Goal: Task Accomplishment & Management: Manage account settings

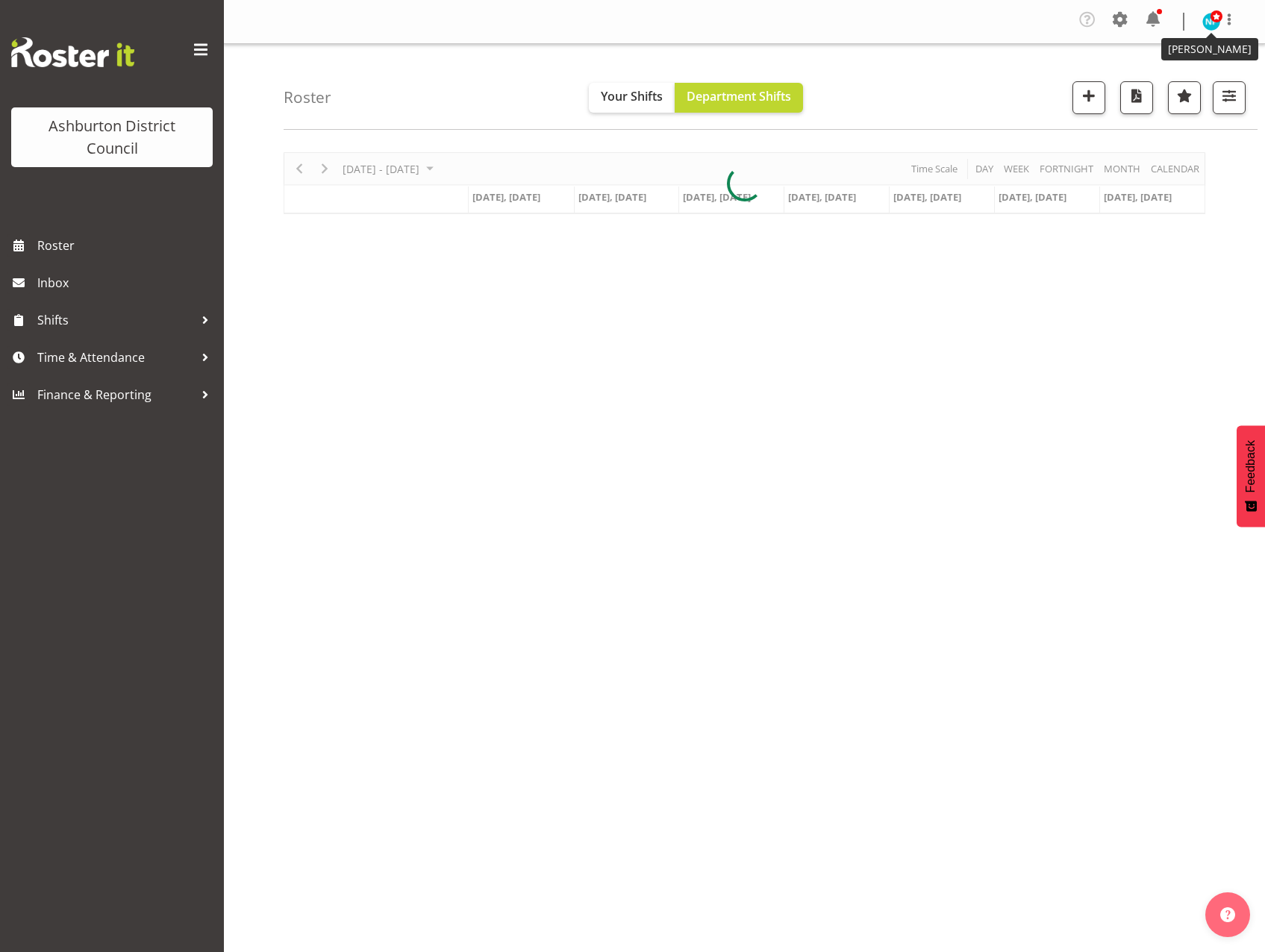
click at [1211, 22] on span at bounding box center [1216, 17] width 12 height 12
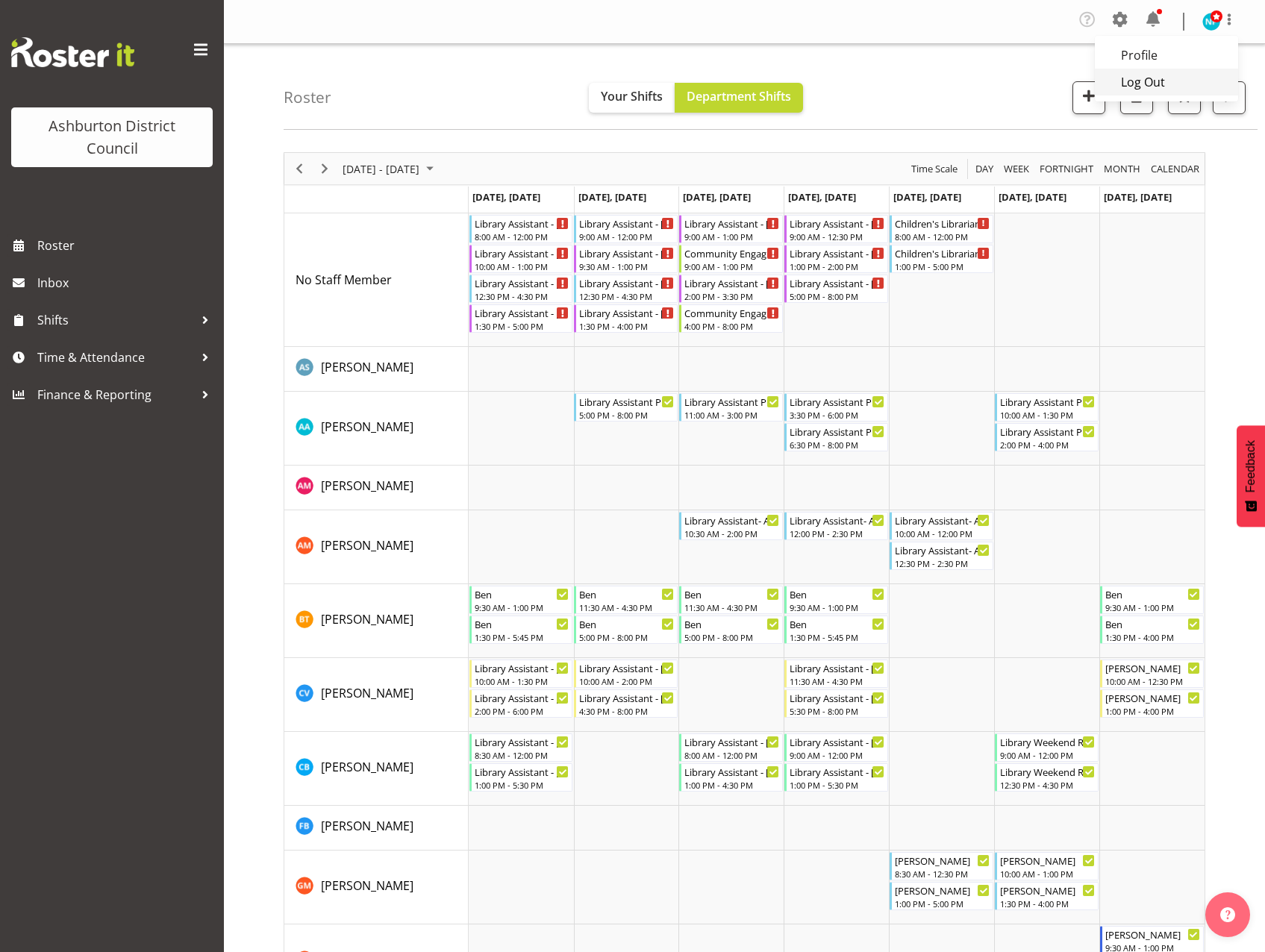
click at [1167, 84] on link "Log Out" at bounding box center [1166, 82] width 143 height 27
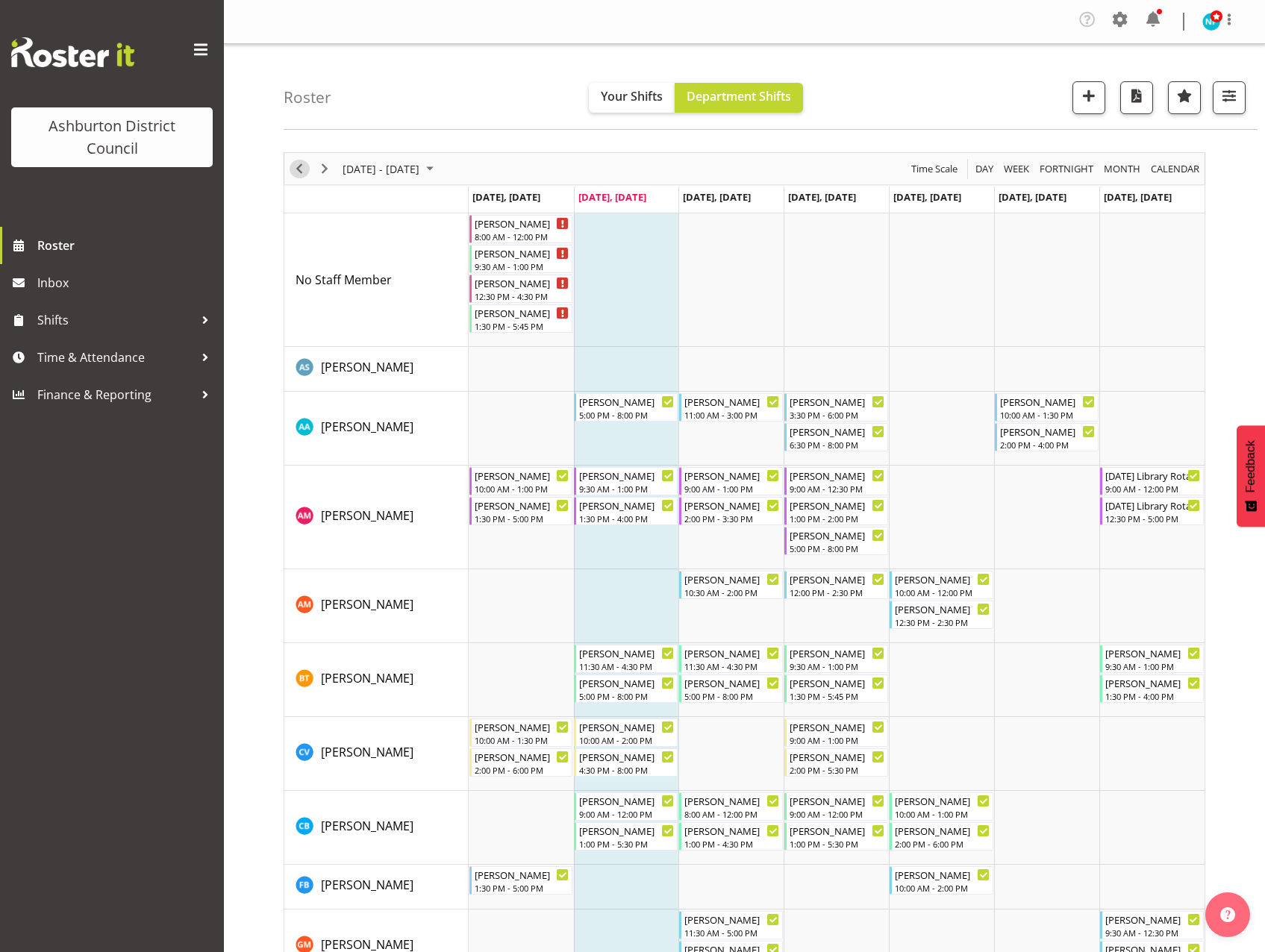
click at [296, 170] on span "Previous" at bounding box center [299, 169] width 18 height 19
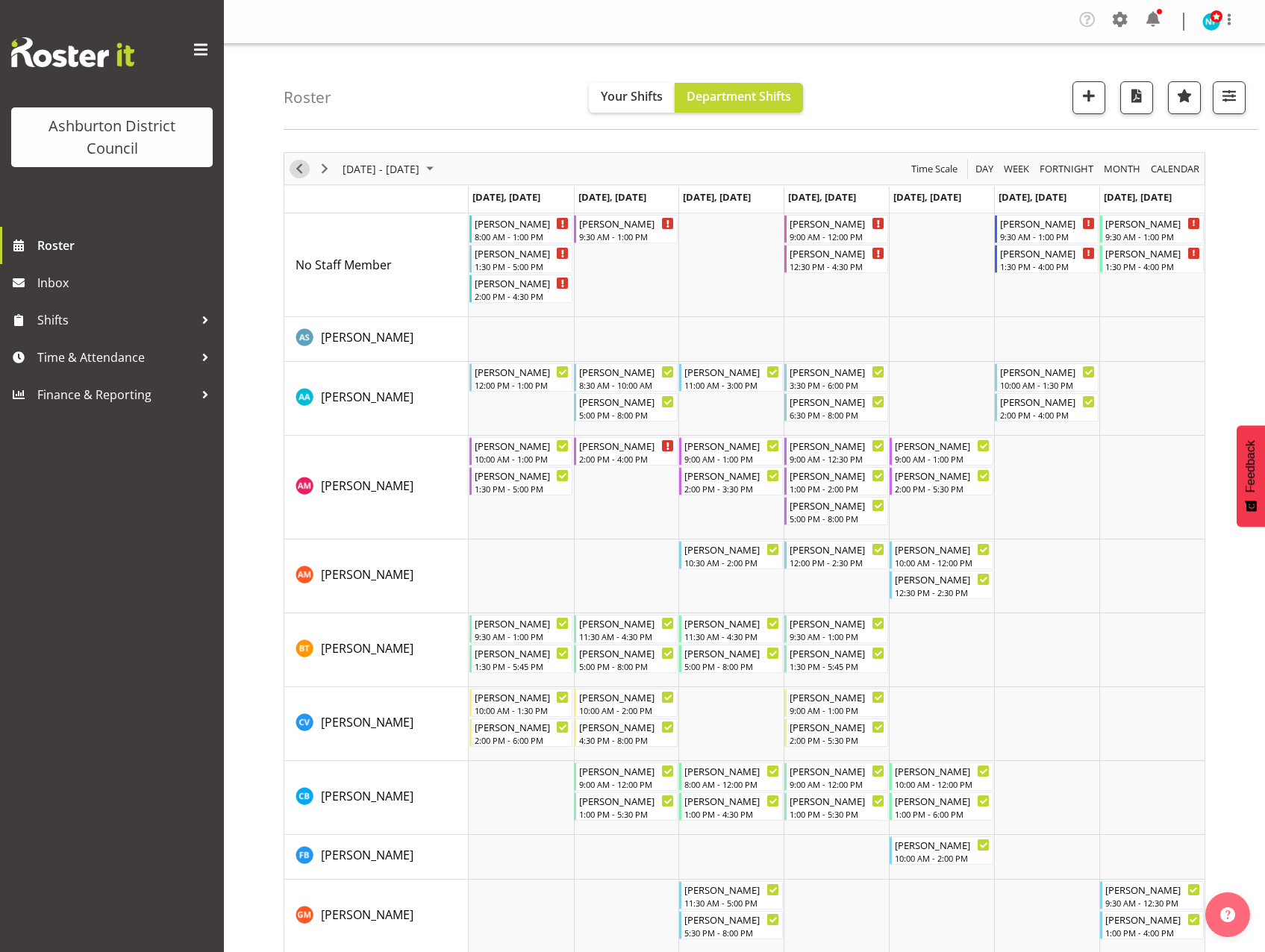
click at [296, 170] on span "Previous" at bounding box center [299, 169] width 18 height 19
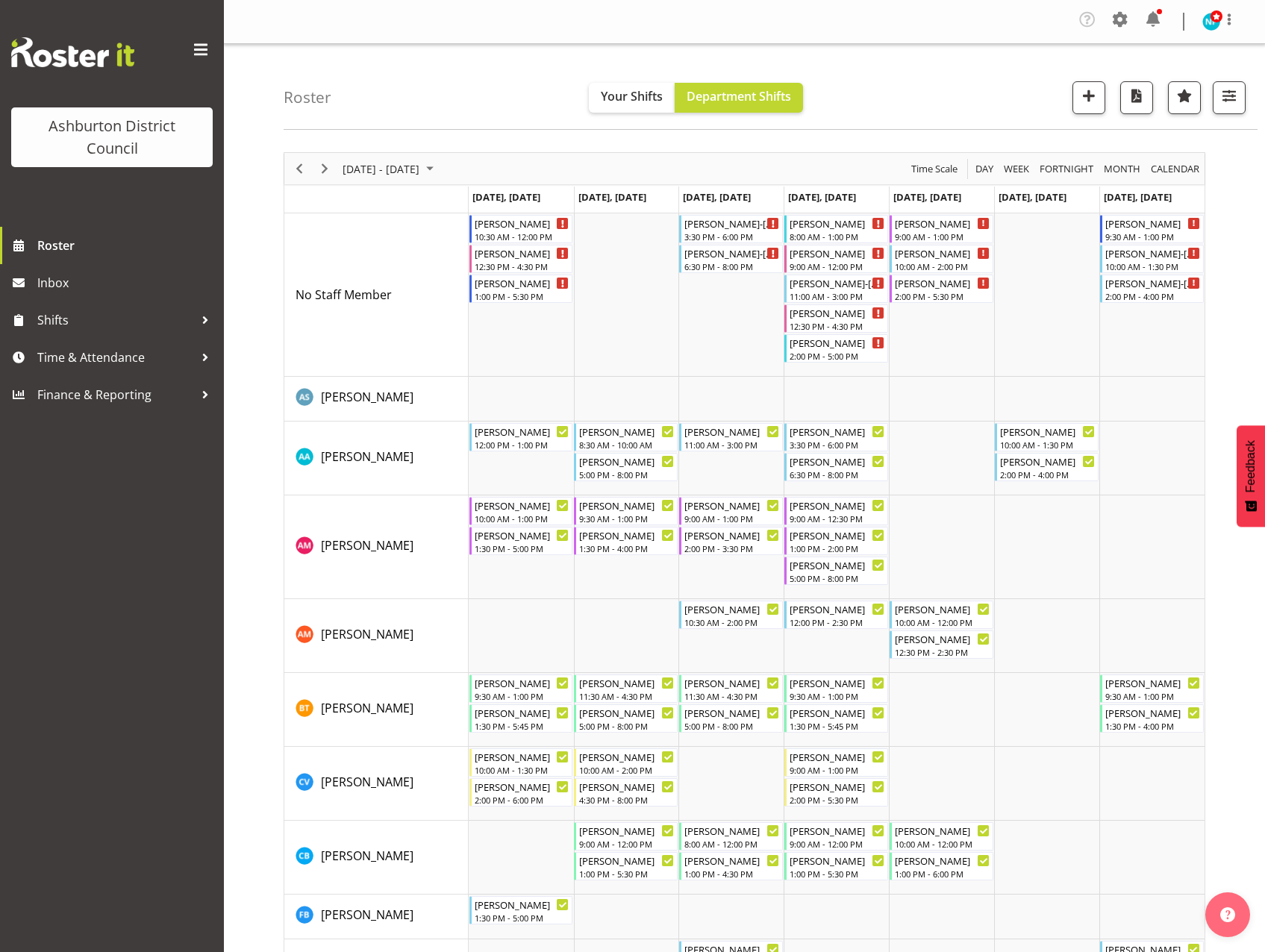
scroll to position [448, 0]
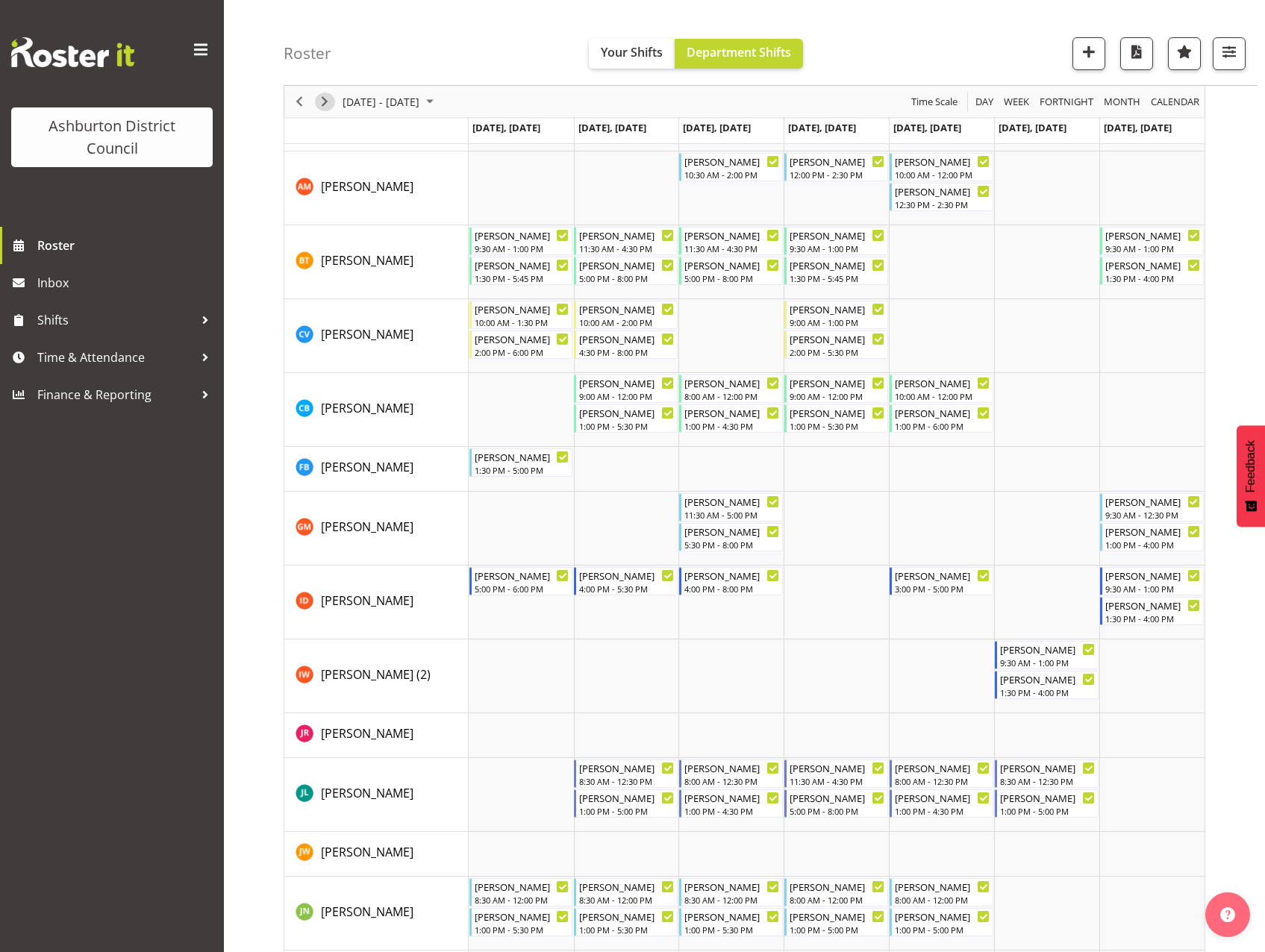
click at [326, 103] on span "Next" at bounding box center [325, 102] width 18 height 19
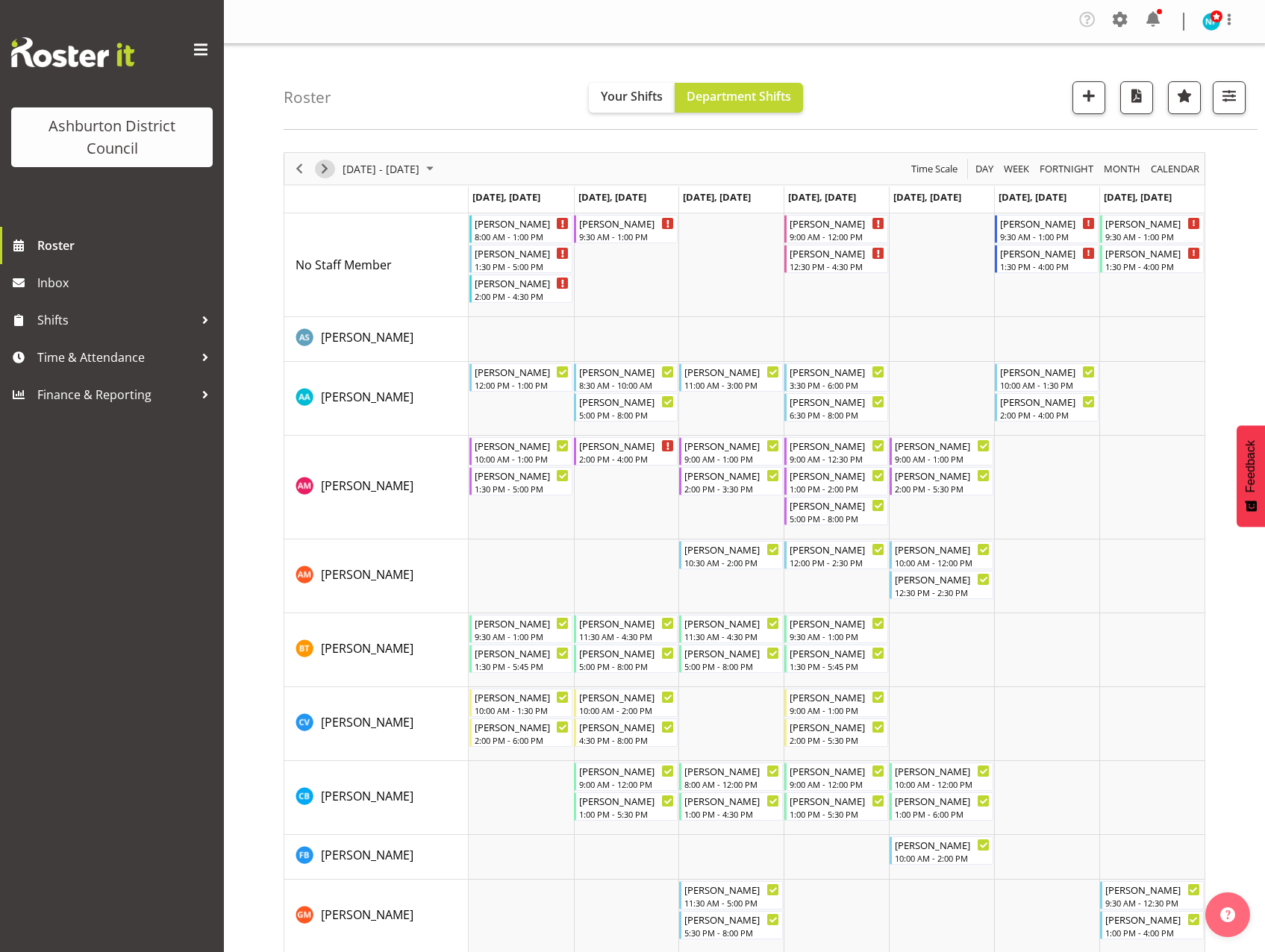
click at [327, 173] on span "Next" at bounding box center [325, 169] width 18 height 19
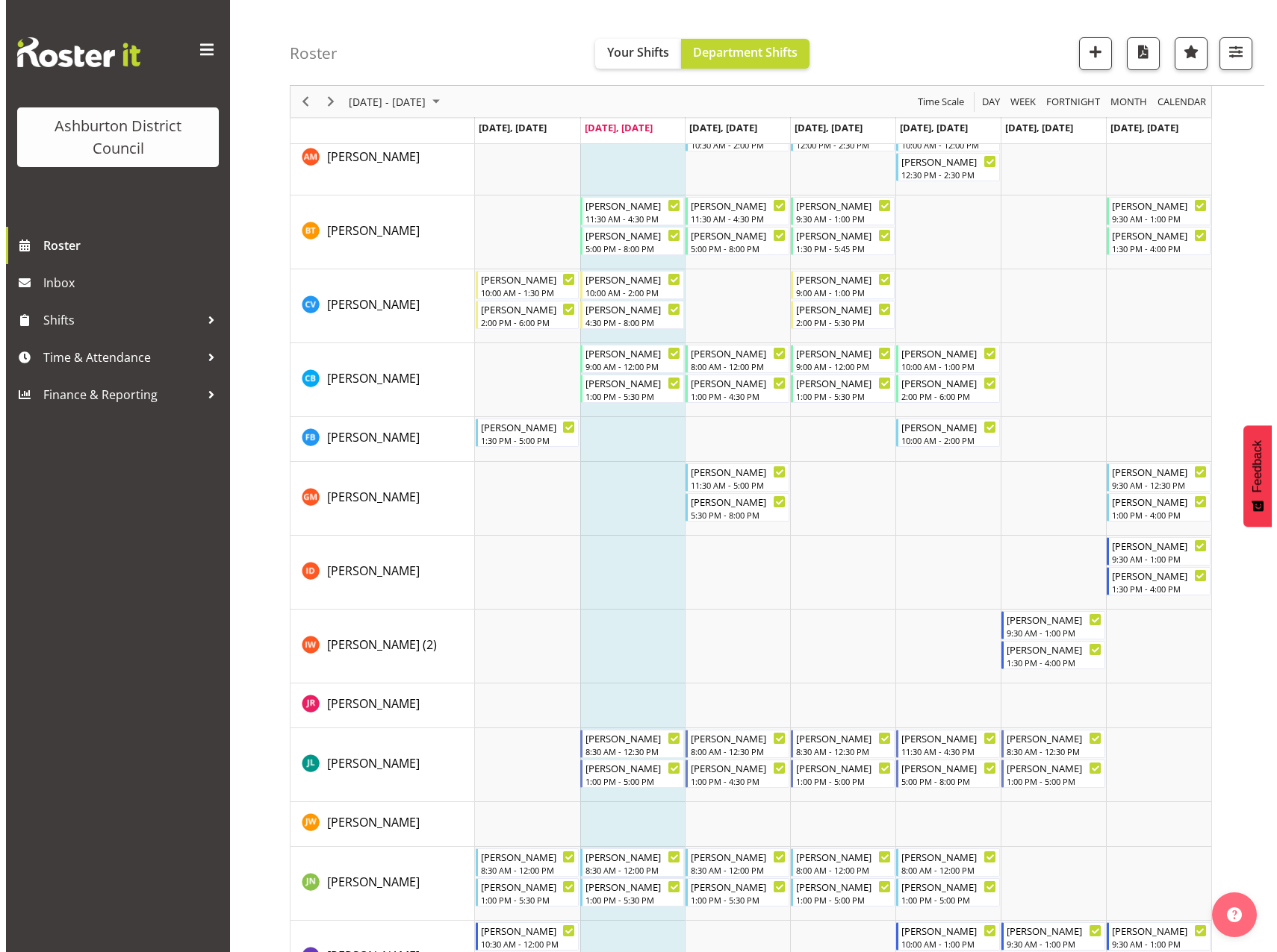
scroll to position [747, 0]
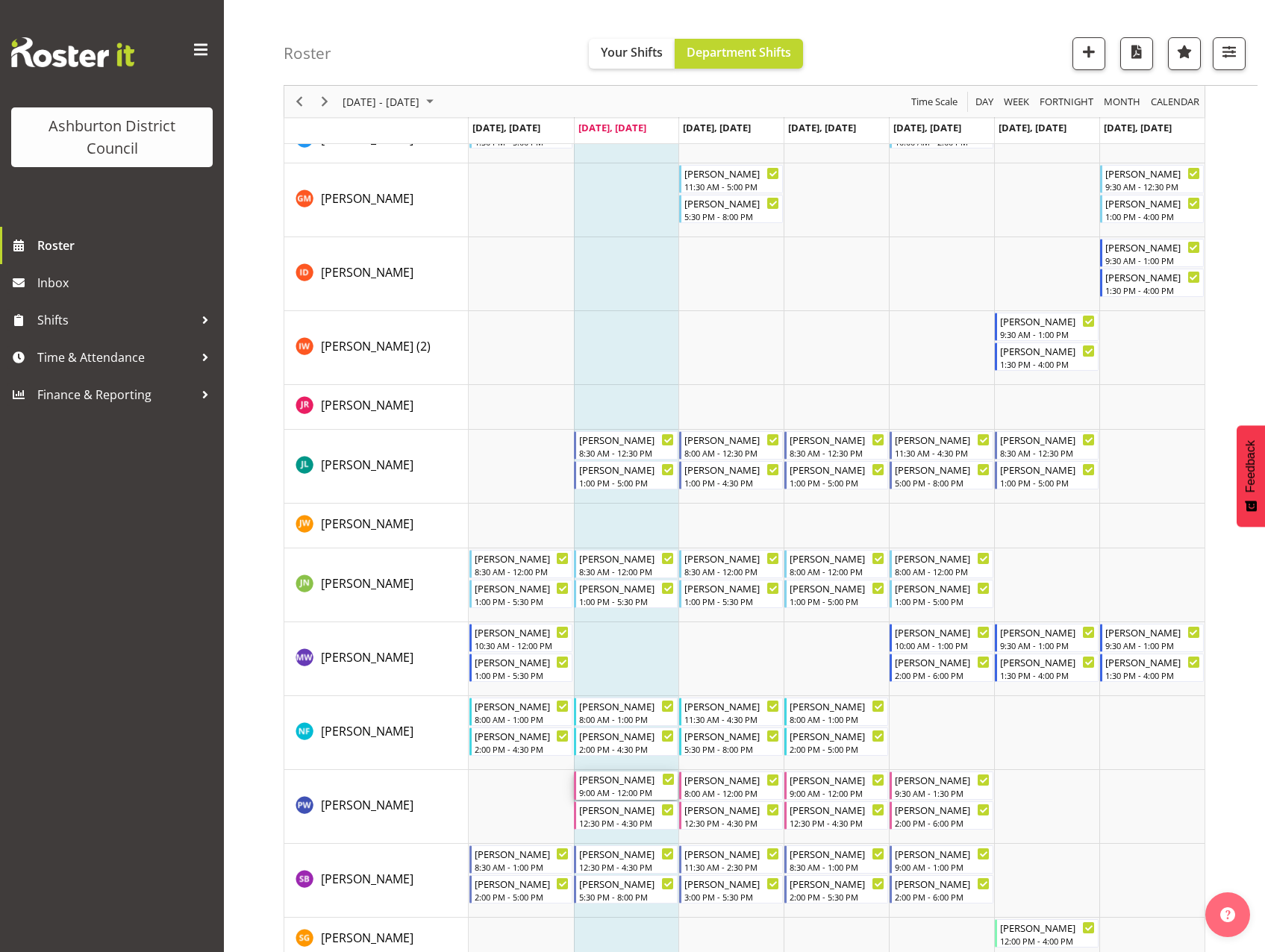
click at [615, 791] on div "9:00 AM - 12:00 PM" at bounding box center [627, 793] width 96 height 12
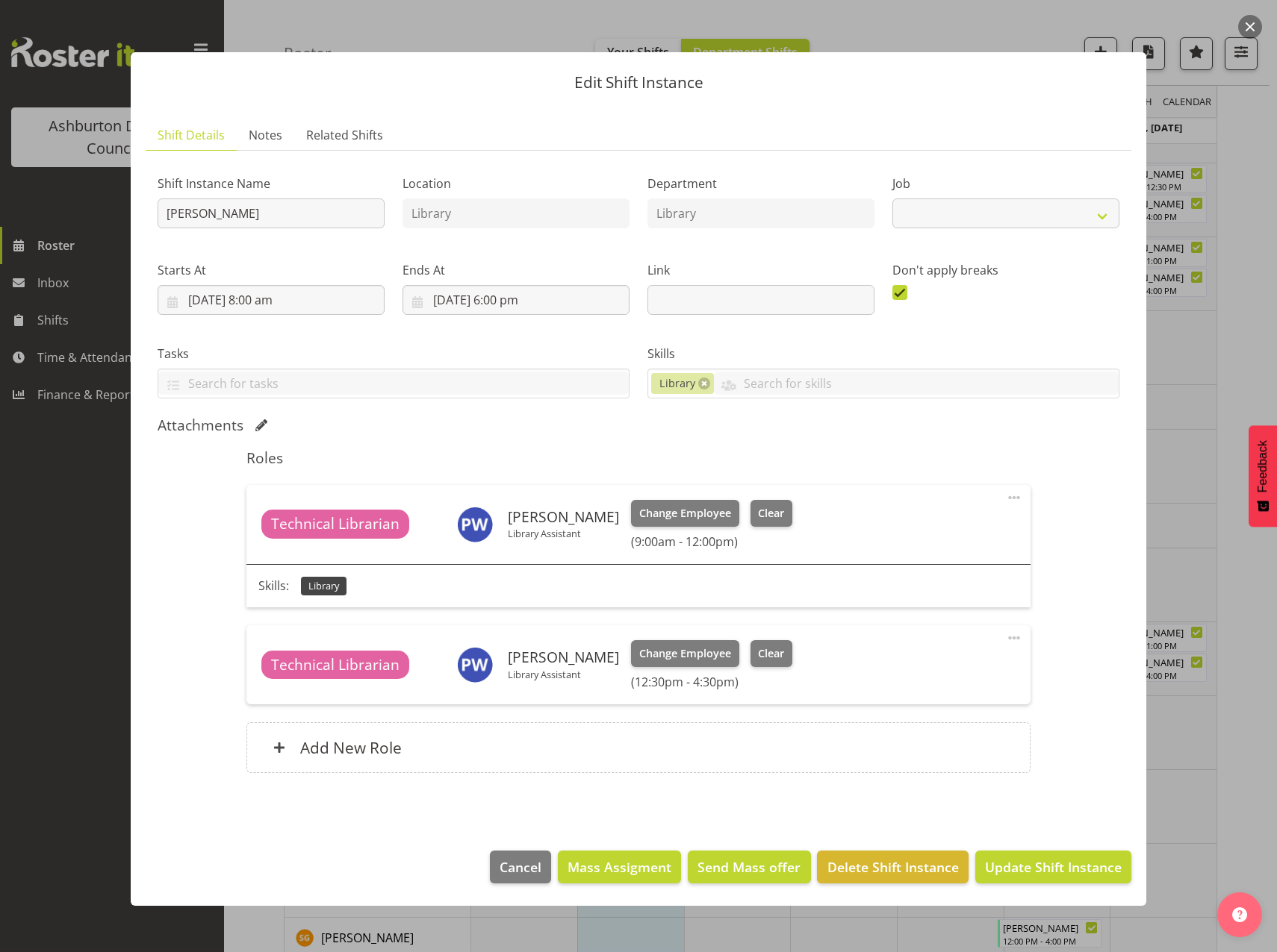
select select "6995"
click at [769, 514] on span "Clear" at bounding box center [770, 514] width 26 height 17
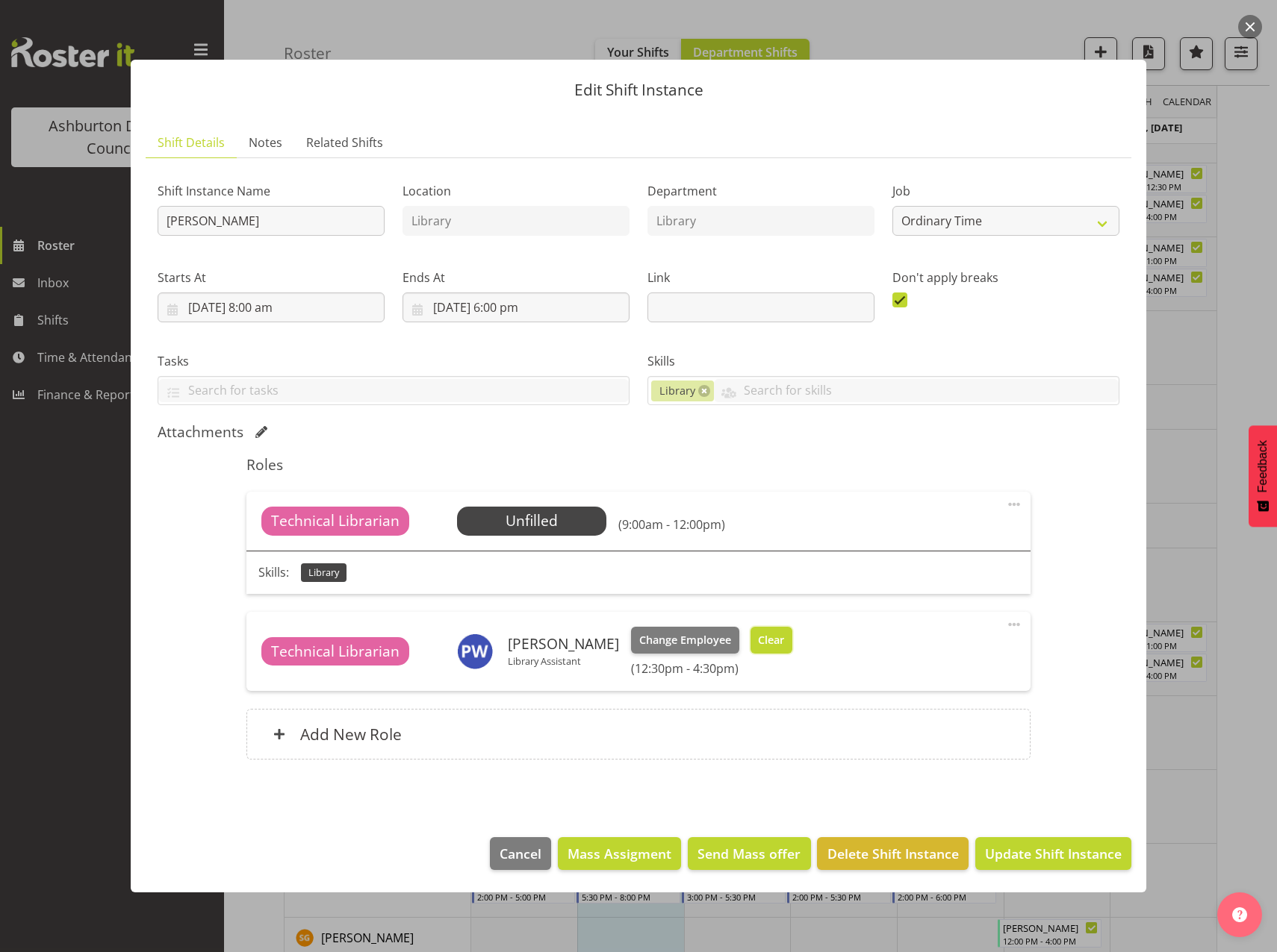
click at [768, 644] on span "Clear" at bounding box center [770, 640] width 26 height 17
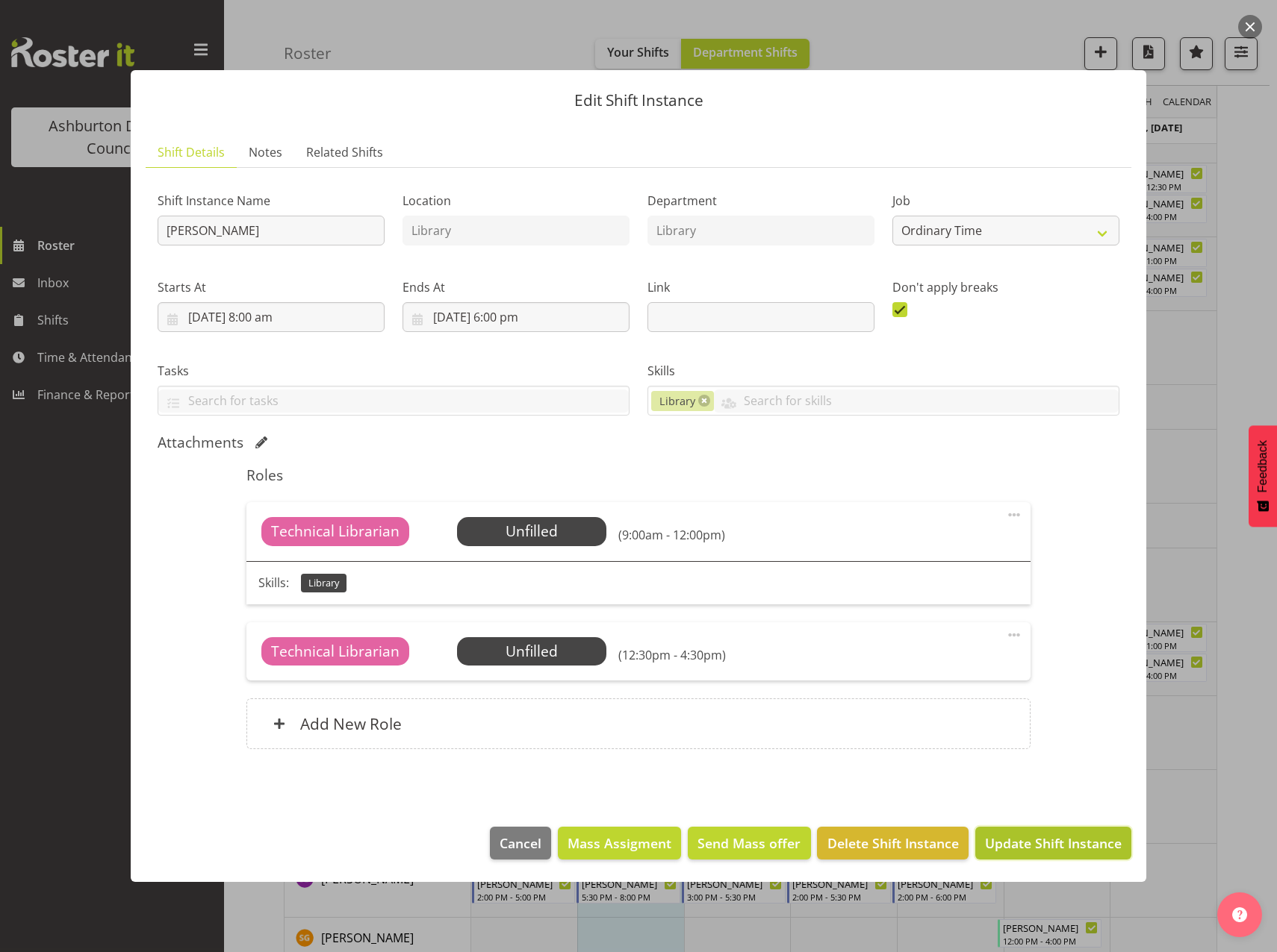
click at [1059, 847] on span "Update Shift Instance" at bounding box center [1053, 844] width 136 height 20
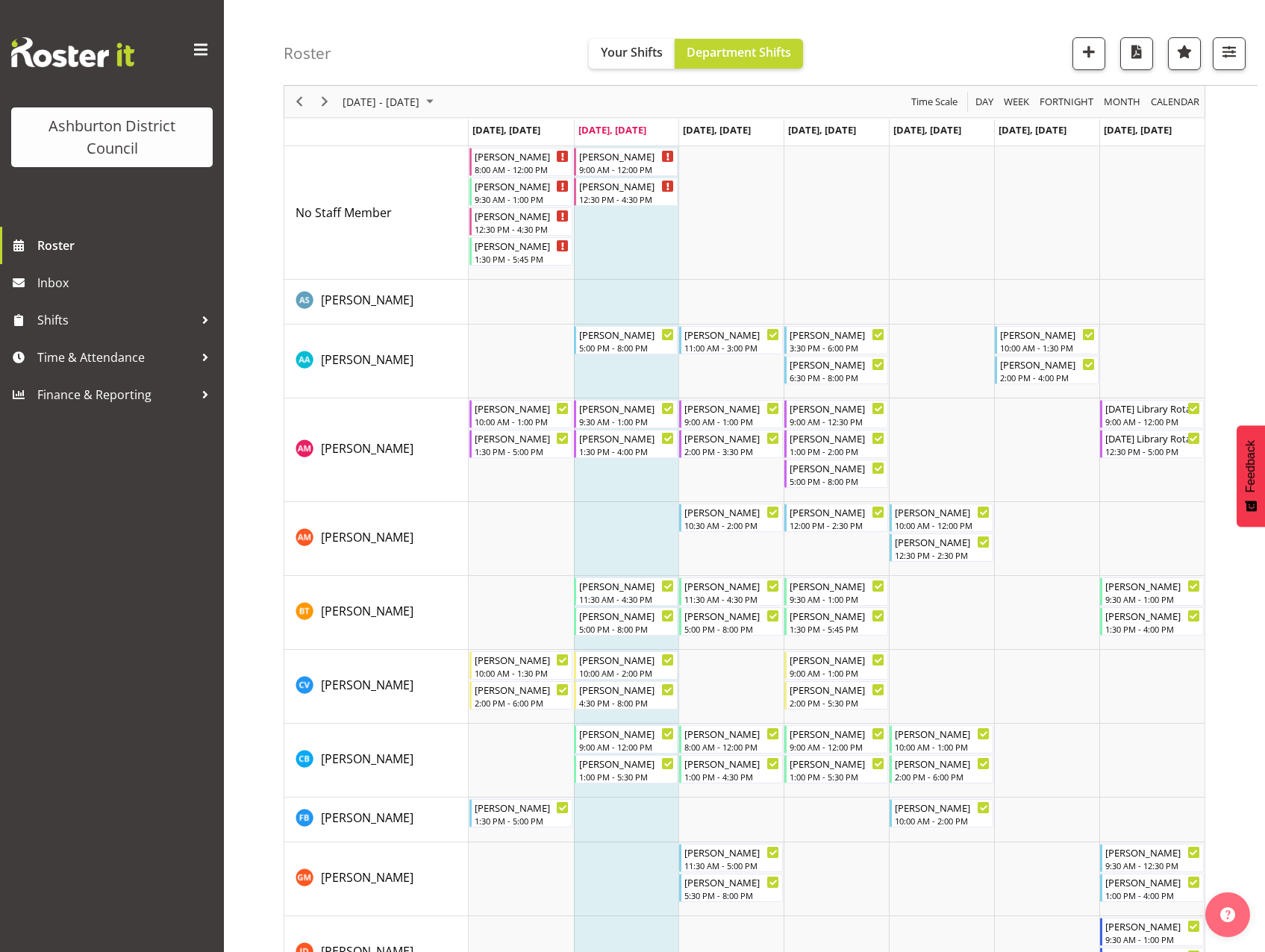
scroll to position [0, 0]
